Goal: Information Seeking & Learning: Learn about a topic

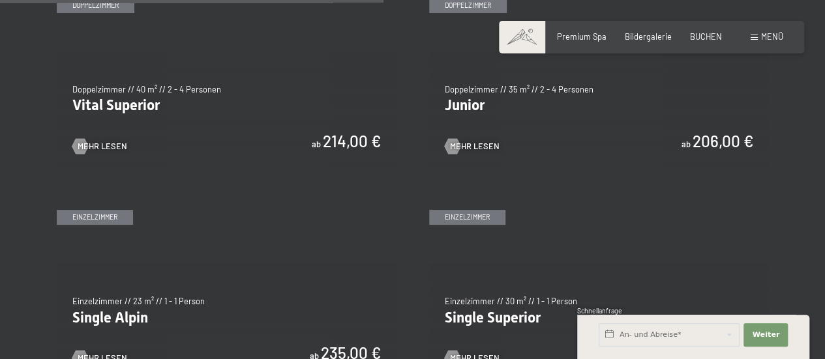
scroll to position [1370, 0]
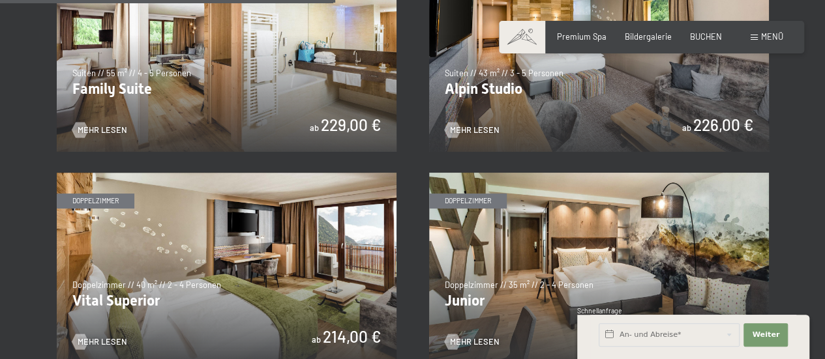
click at [528, 221] on img at bounding box center [599, 268] width 340 height 191
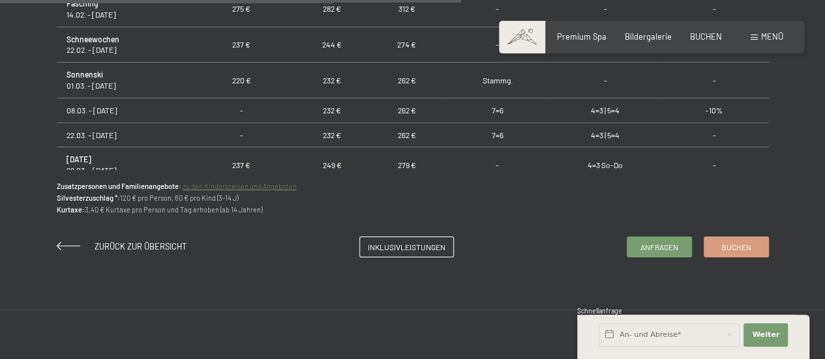
scroll to position [842, 0]
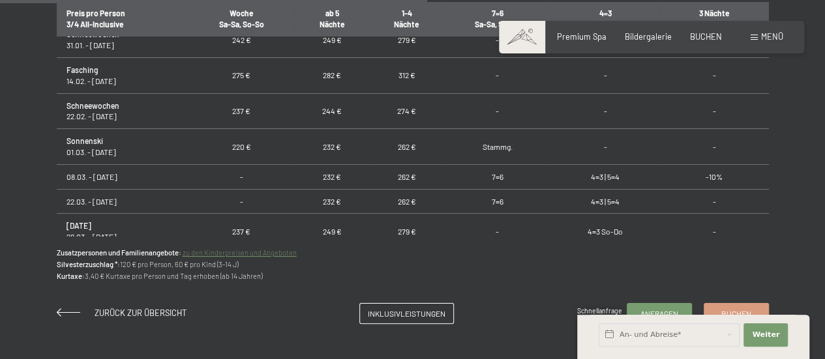
click at [296, 251] on link "zu den Kinderpreisen und Angeboten" at bounding box center [240, 253] width 114 height 8
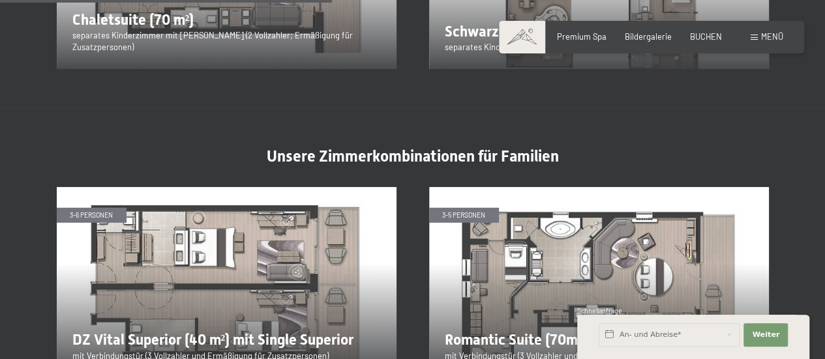
scroll to position [1957, 0]
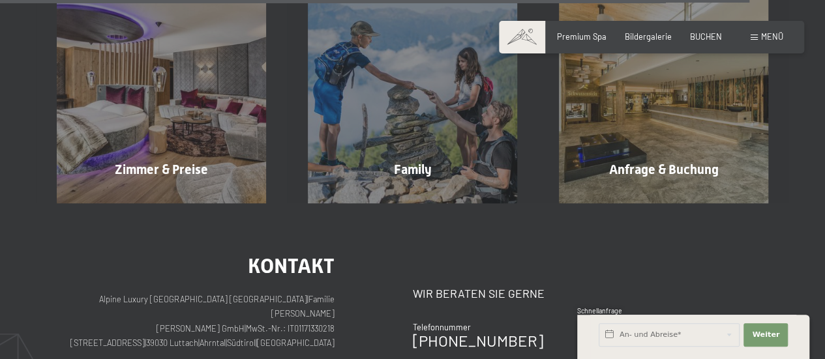
scroll to position [4110, 0]
